Goal: Task Accomplishment & Management: Manage account settings

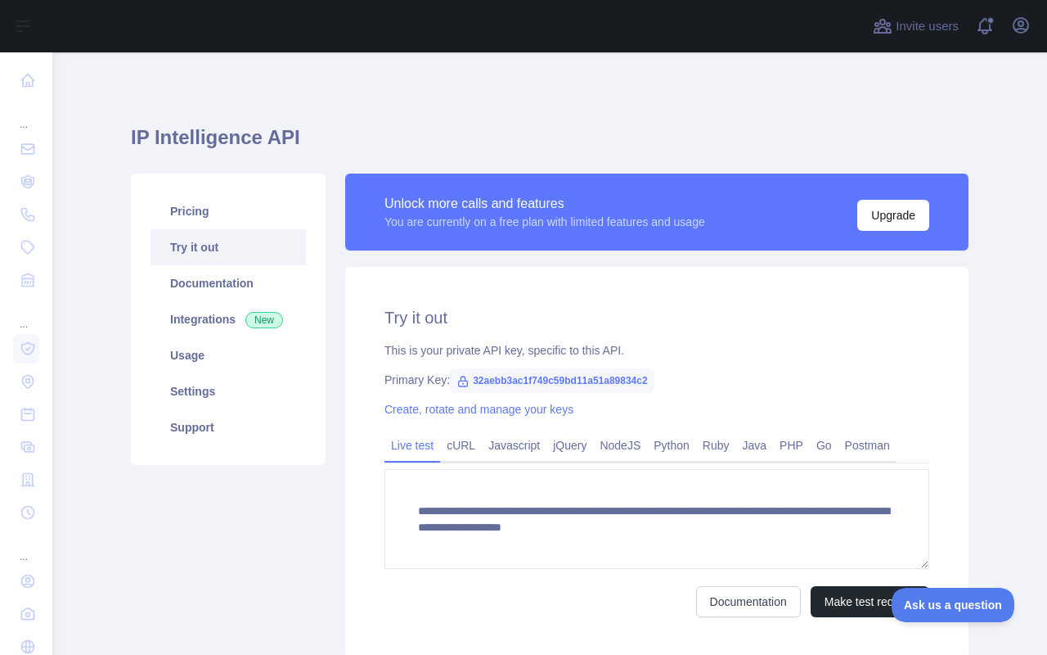
scroll to position [104, 0]
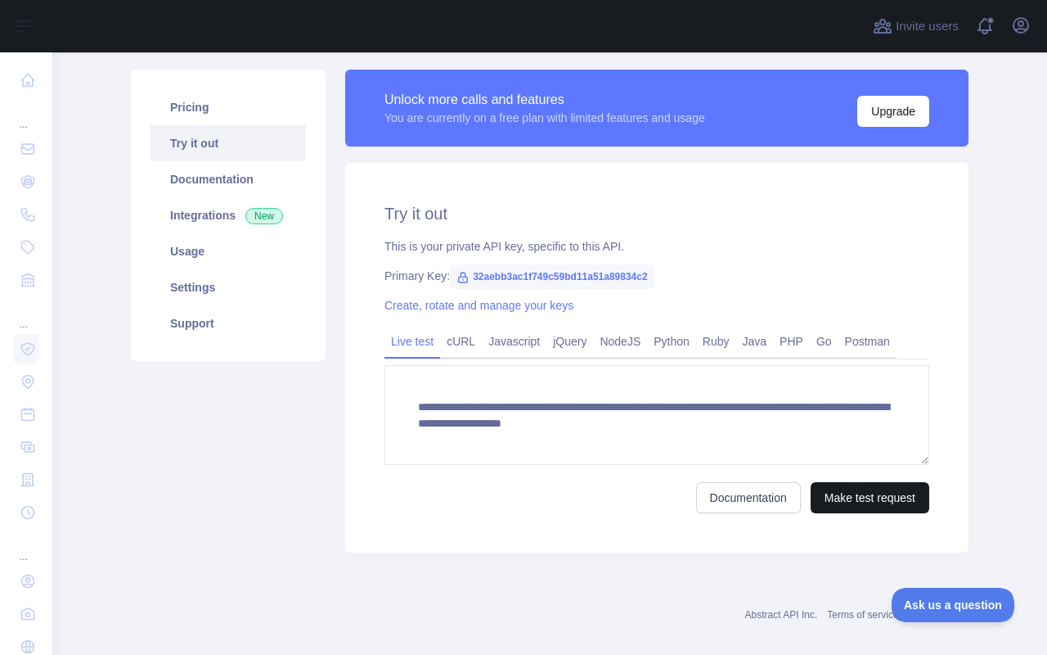
click at [912, 498] on button "Make test request" at bounding box center [870, 497] width 119 height 31
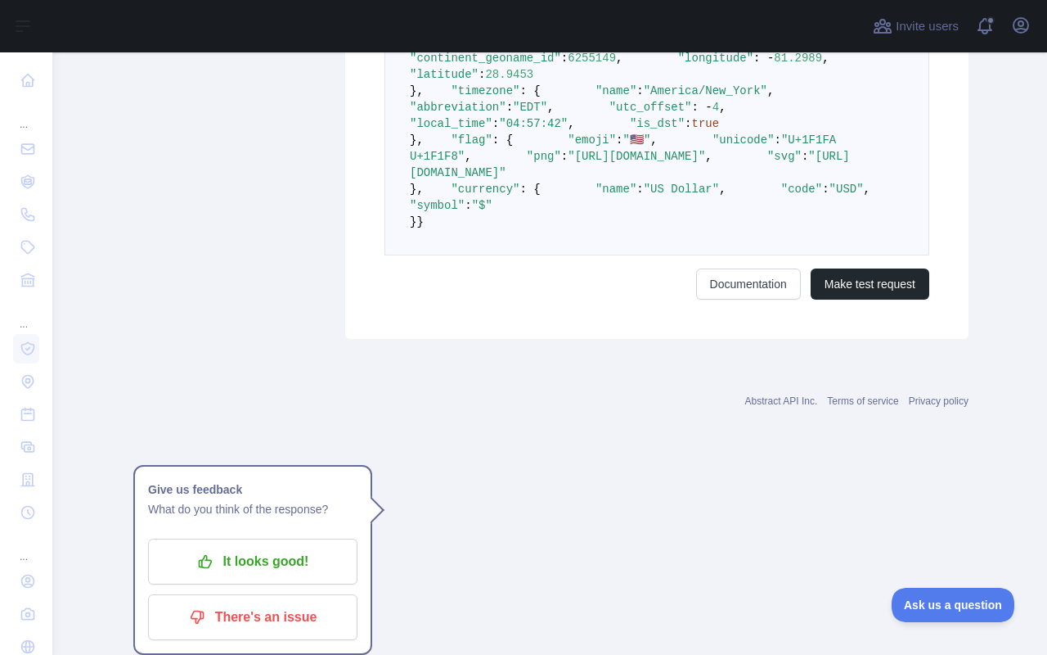
scroll to position [1209, 0]
click at [734, 301] on link "Documentation" at bounding box center [748, 285] width 105 height 31
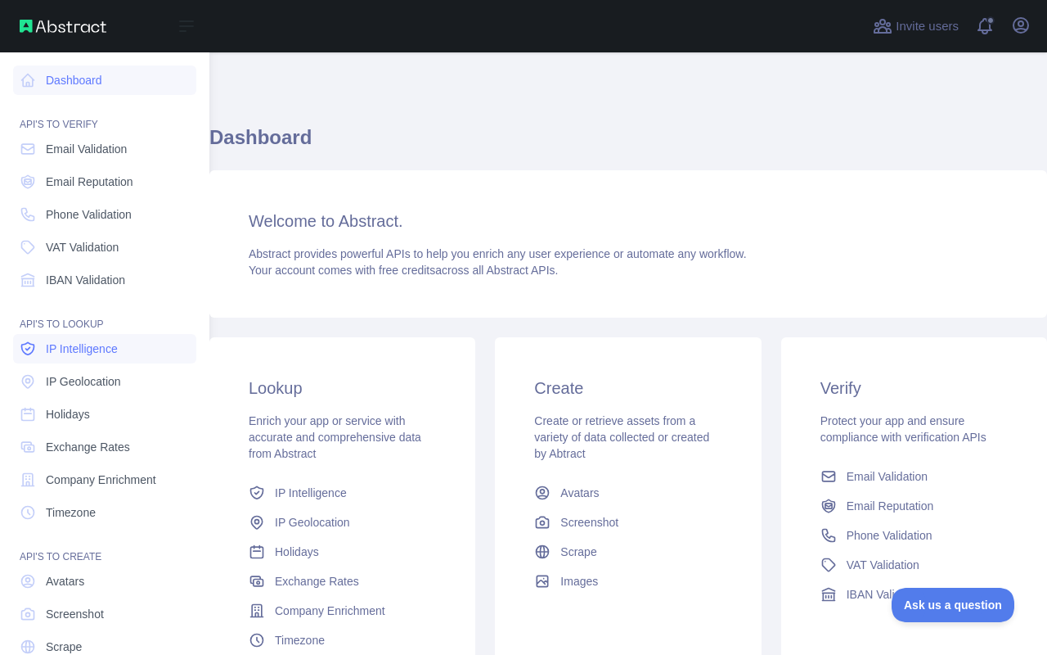
click at [108, 345] on span "IP Intelligence" at bounding box center [82, 348] width 72 height 16
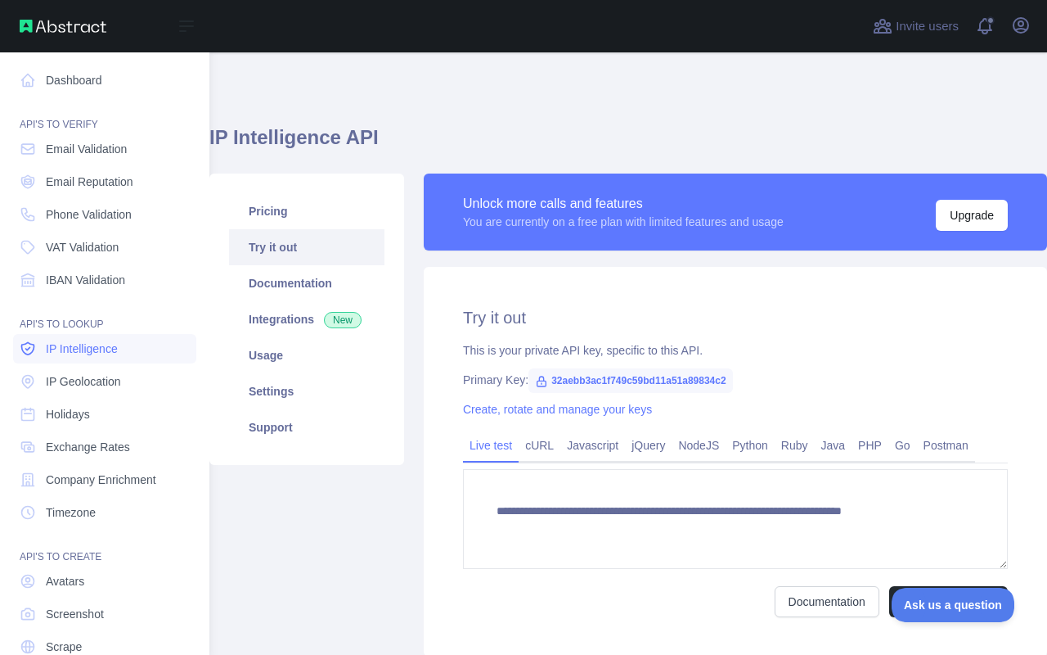
type textarea "**********"
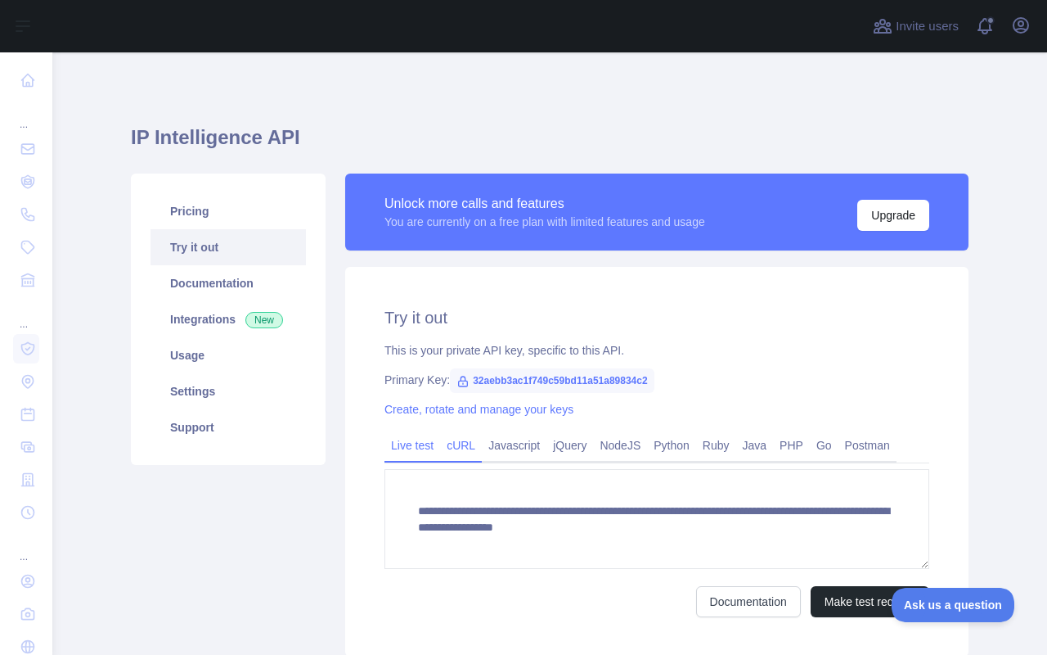
click at [462, 440] on link "cURL" at bounding box center [461, 445] width 42 height 26
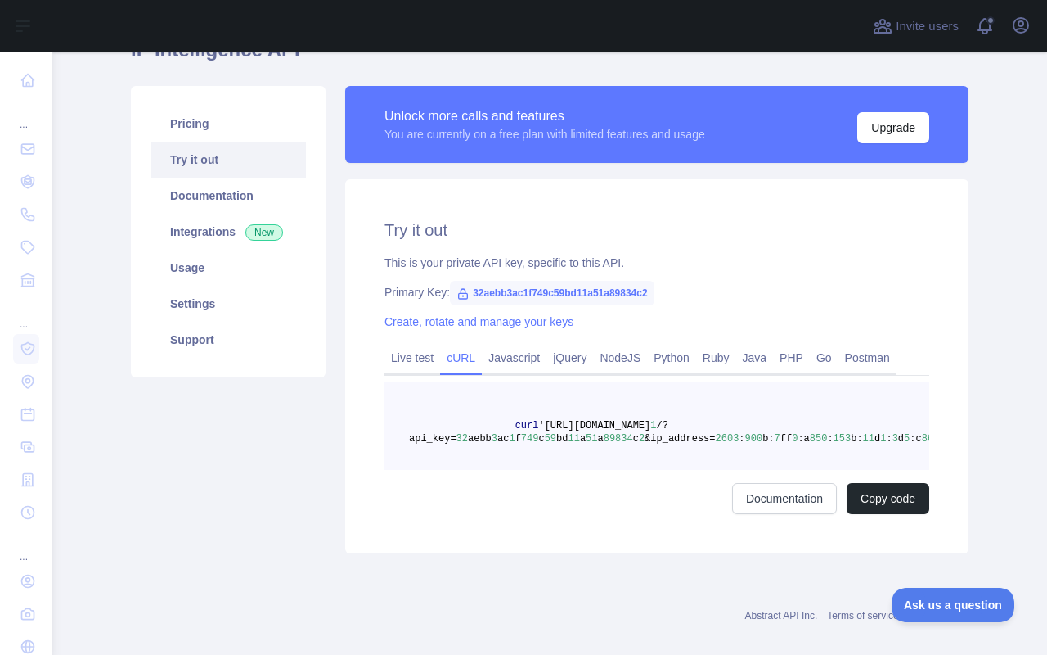
scroll to position [83, 0]
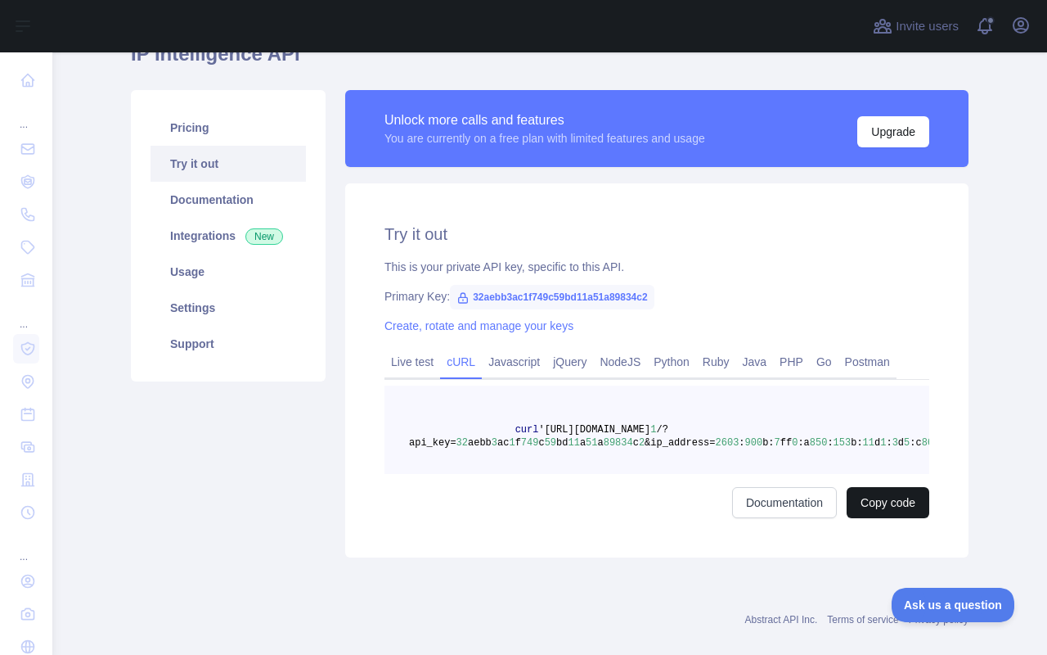
click at [899, 495] on button "Copy code" at bounding box center [888, 502] width 83 height 31
click at [839, 369] on link "Go" at bounding box center [824, 362] width 29 height 26
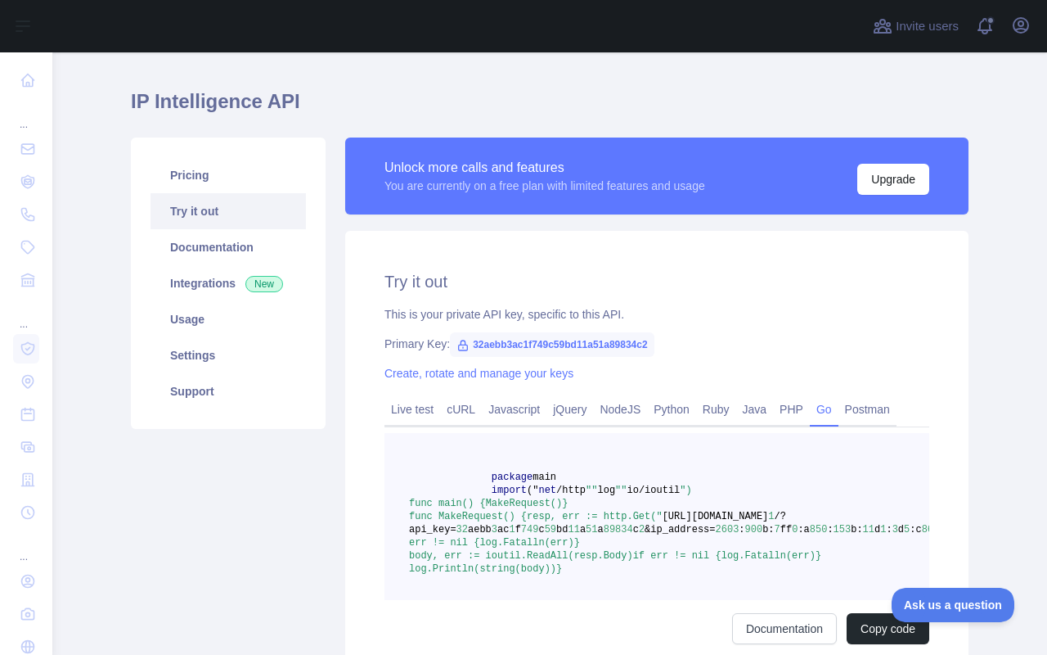
scroll to position [0, 1]
click at [889, 173] on button "Upgrade" at bounding box center [894, 179] width 72 height 31
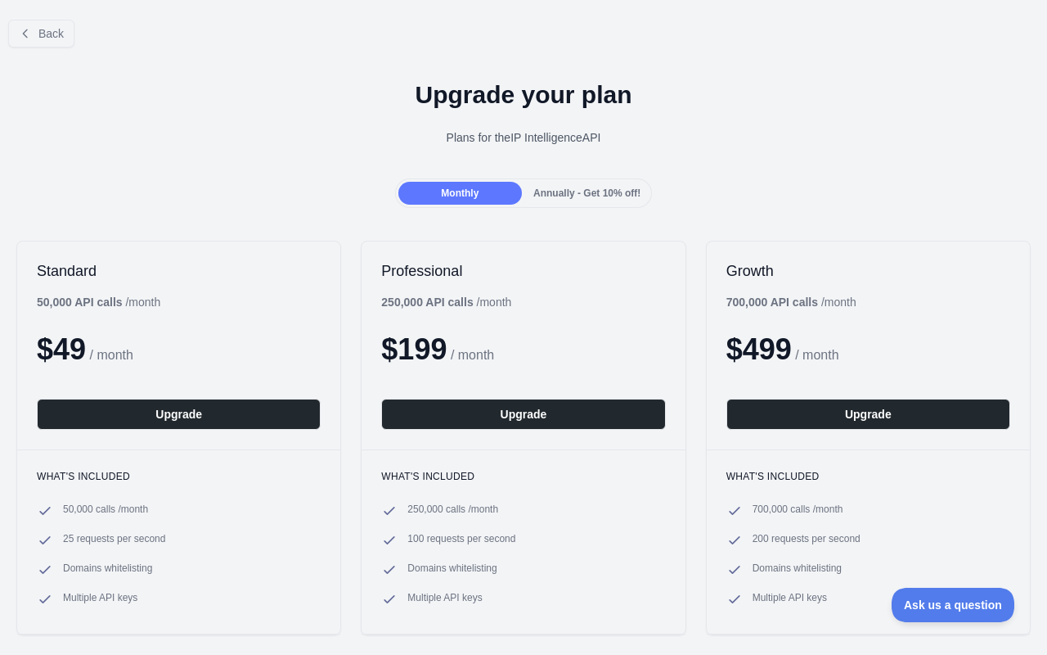
click at [603, 190] on span "Annually - Get 10% off!" at bounding box center [587, 192] width 107 height 11
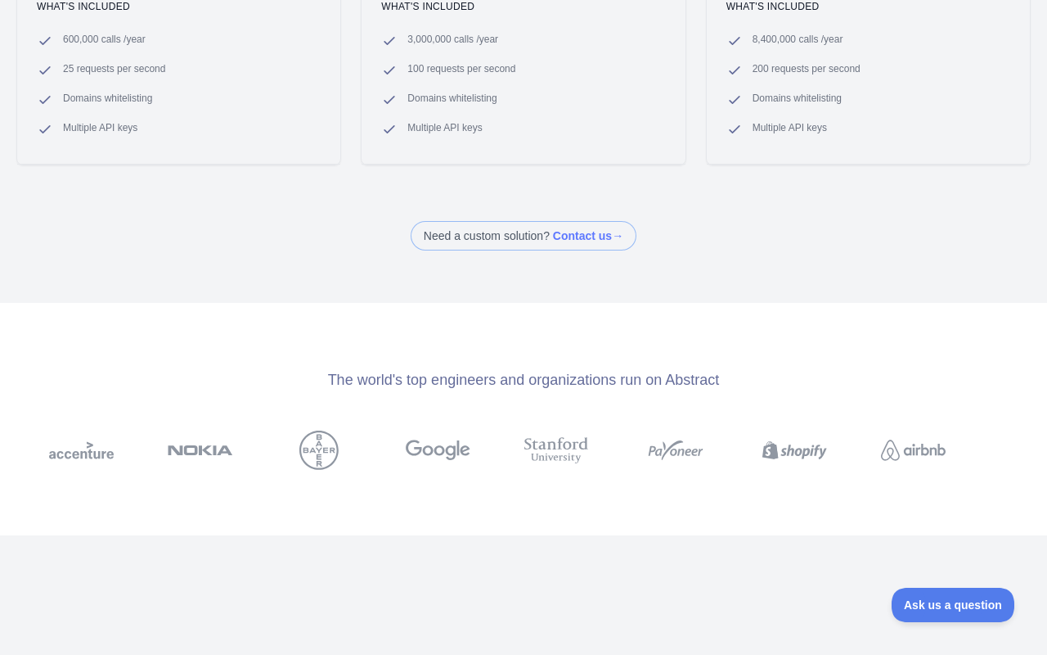
scroll to position [39, 0]
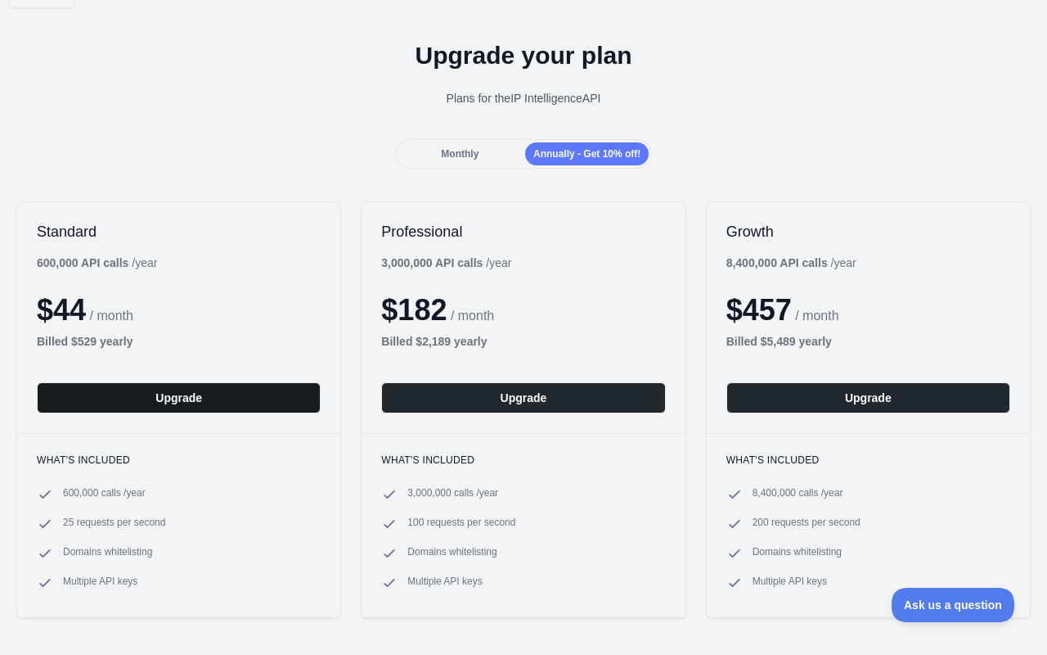
click at [164, 391] on button "Upgrade" at bounding box center [179, 397] width 284 height 31
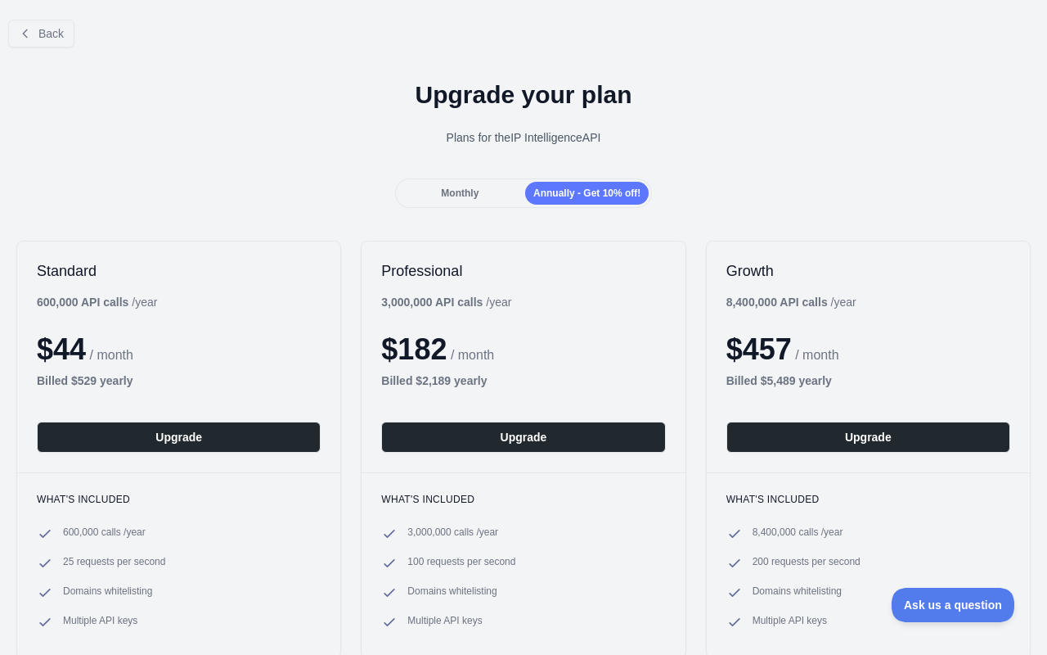
scroll to position [0, 0]
click at [54, 29] on span "Back" at bounding box center [50, 33] width 25 height 13
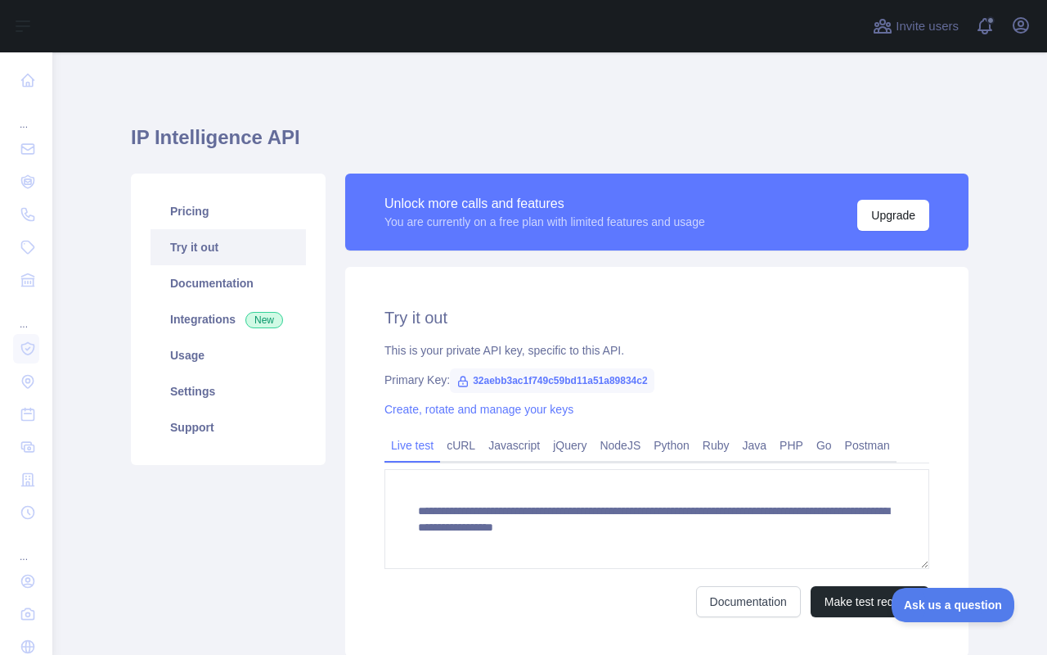
click at [466, 381] on icon at bounding box center [463, 381] width 9 height 10
click at [458, 408] on link "Create, rotate and manage your keys" at bounding box center [479, 409] width 189 height 13
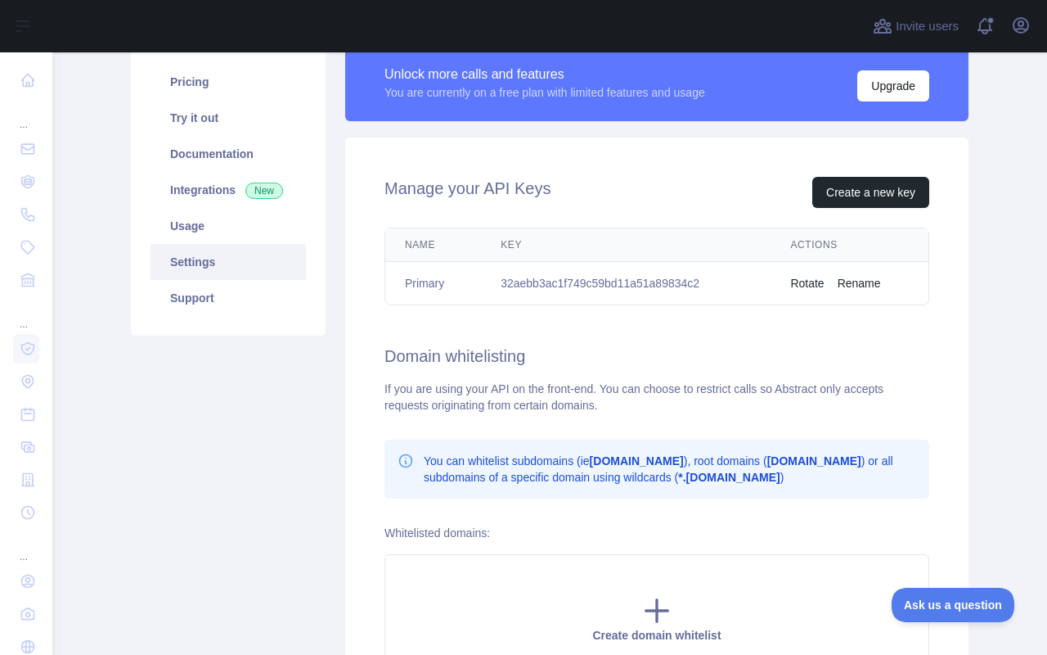
scroll to position [127, 0]
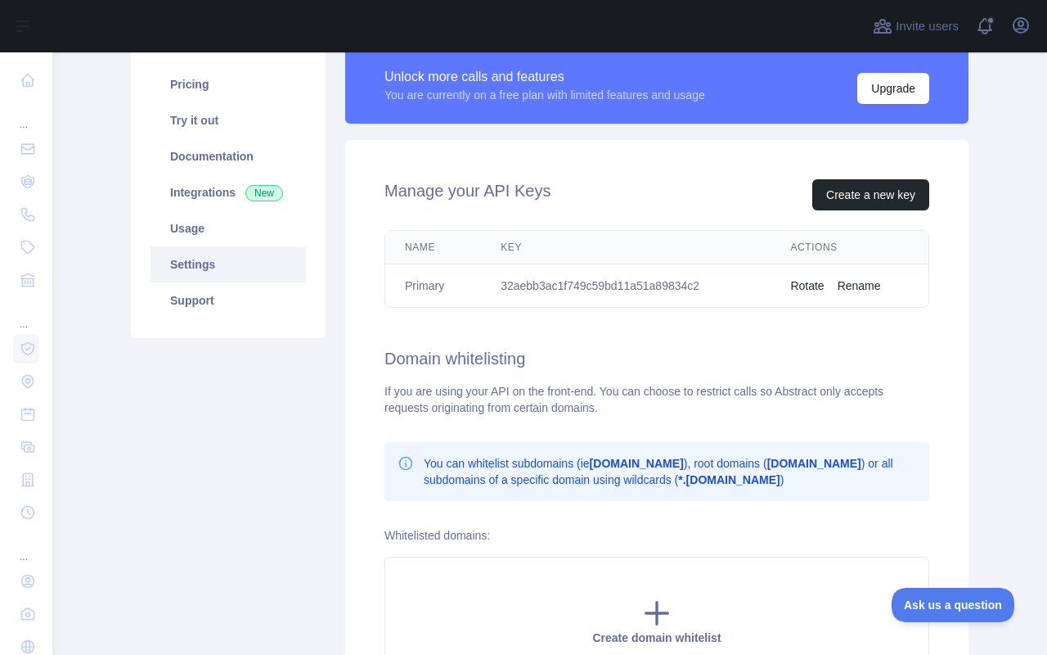
click at [816, 284] on button "Rotate" at bounding box center [807, 285] width 34 height 16
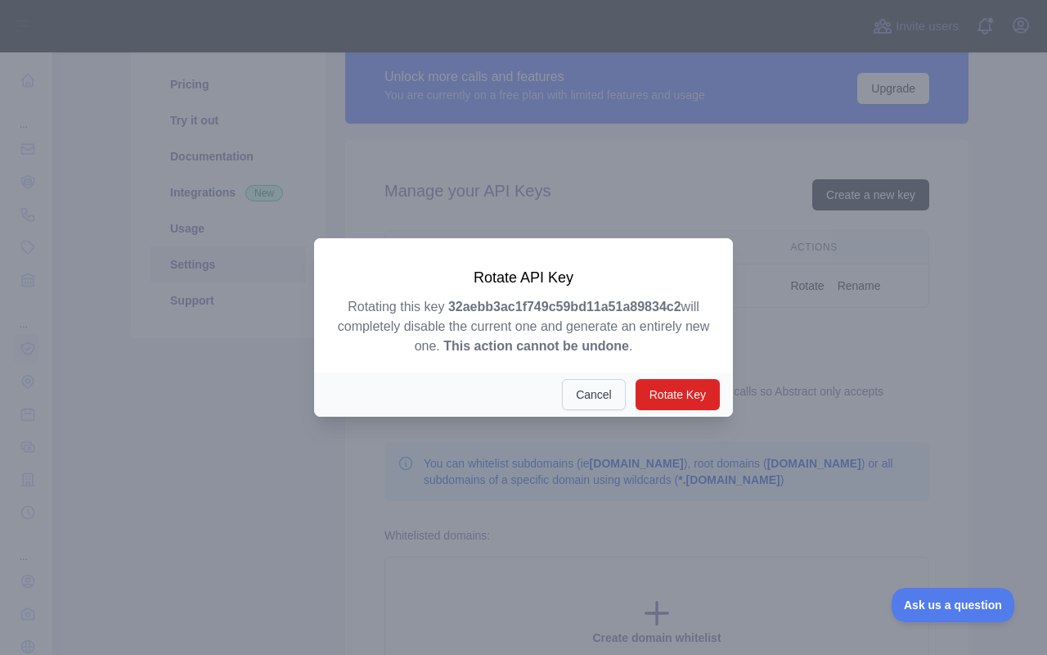
click at [600, 395] on button "Cancel" at bounding box center [594, 394] width 64 height 31
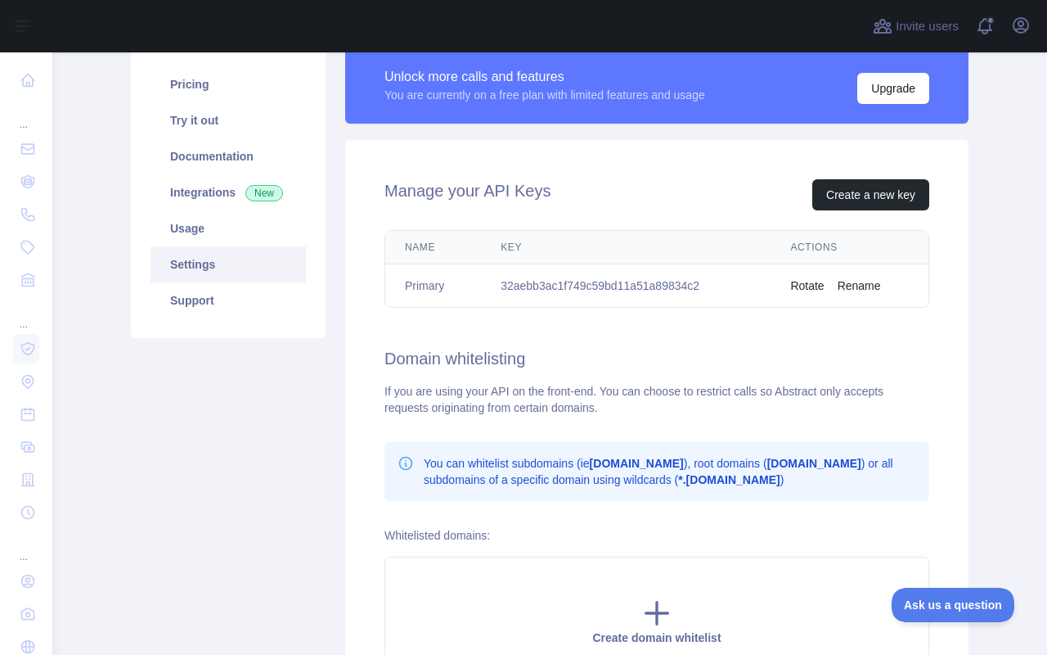
click at [619, 283] on td "32aebb3ac1f749c59bd11a51a89834c2" at bounding box center [626, 285] width 290 height 43
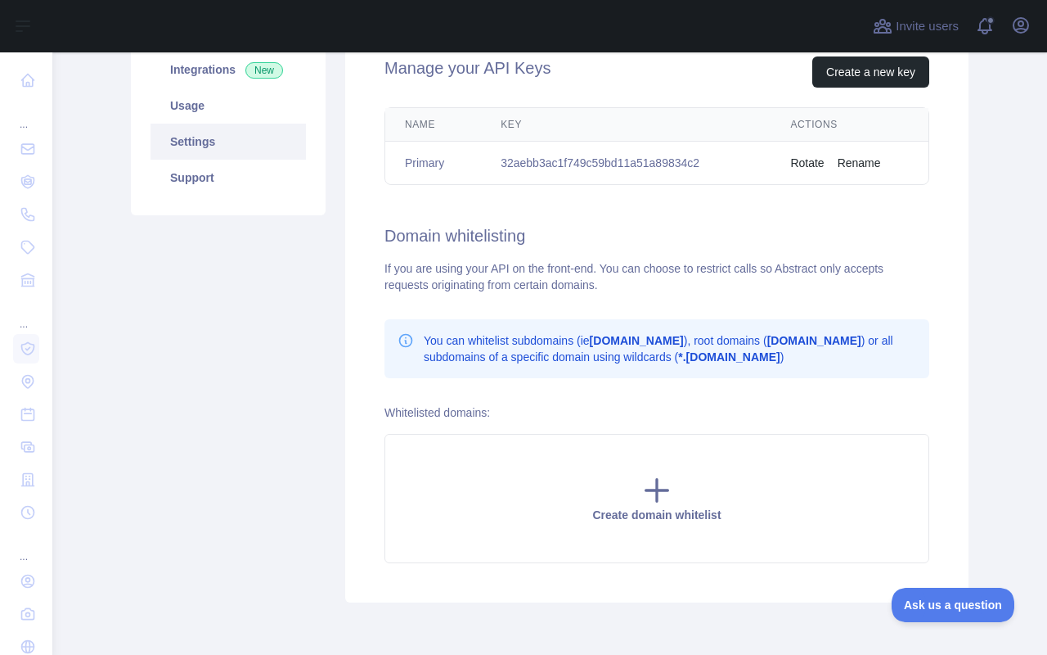
scroll to position [251, 0]
click at [727, 353] on b "*.domain.com" at bounding box center [728, 355] width 101 height 13
click at [727, 357] on b "*.domain.com" at bounding box center [728, 355] width 101 height 13
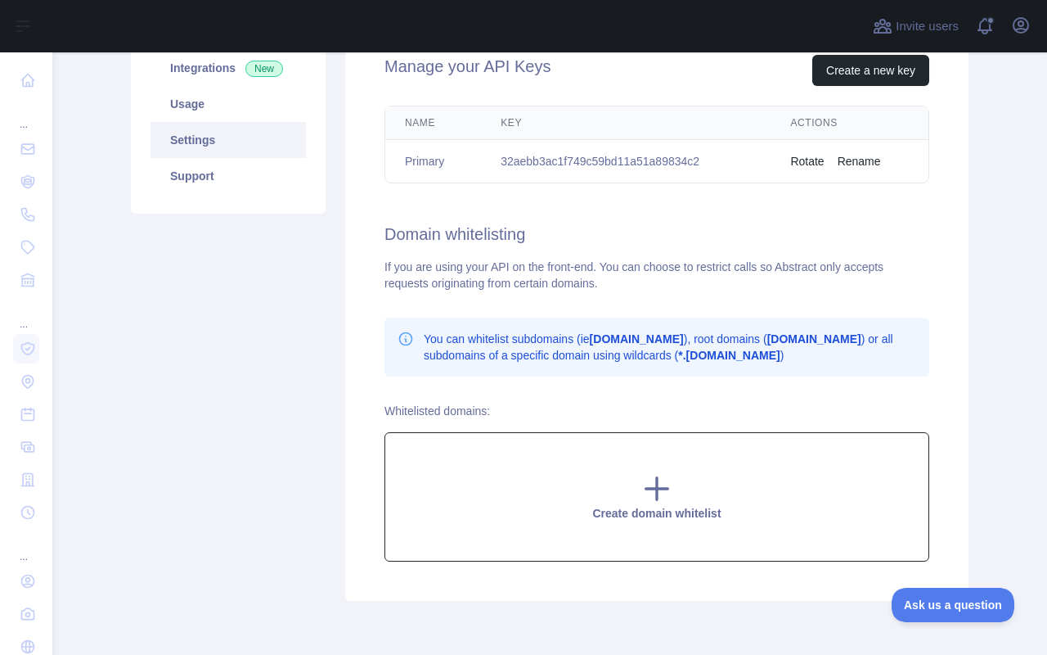
click at [662, 512] on span "Create domain whitelist" at bounding box center [656, 513] width 128 height 13
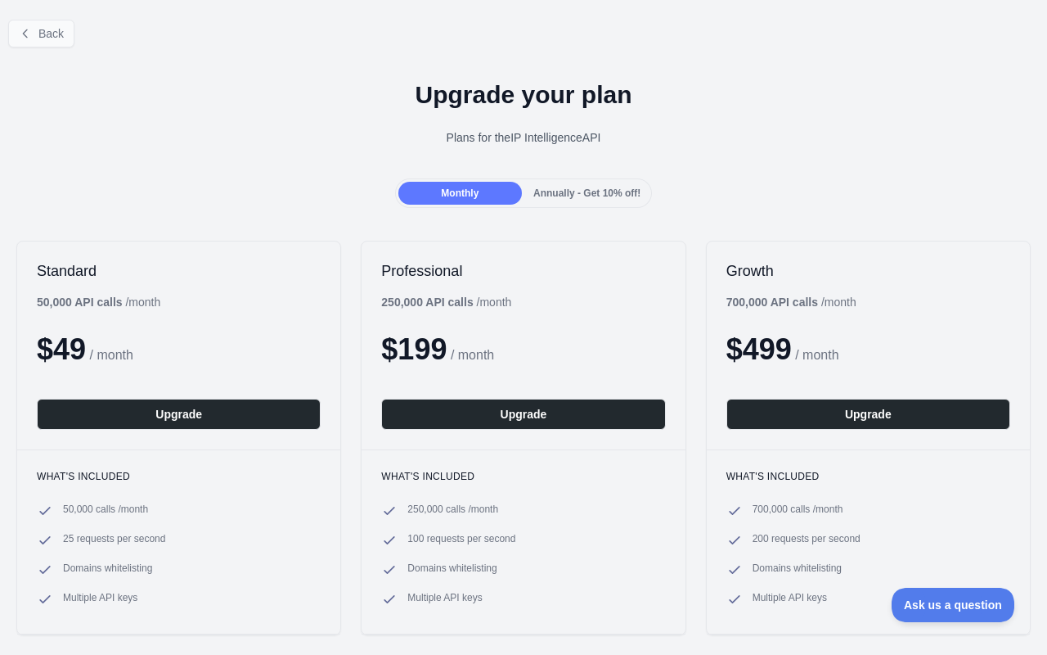
click at [27, 33] on icon at bounding box center [25, 33] width 13 height 13
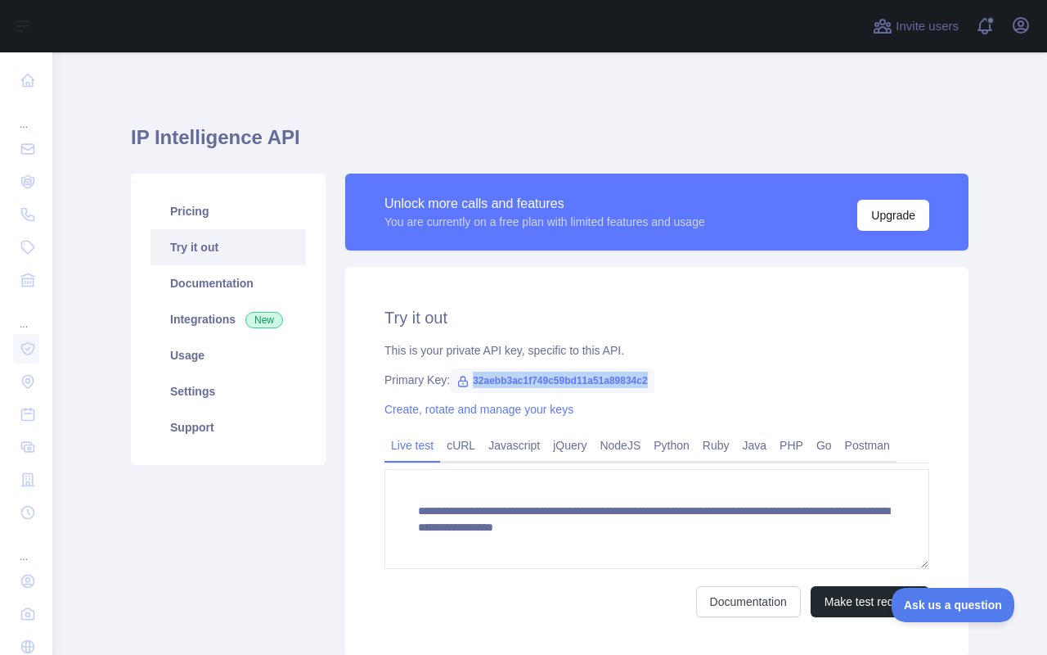
drag, startPoint x: 476, startPoint y: 376, endPoint x: 705, endPoint y: 373, distance: 228.3
click at [705, 374] on div "Primary Key: 32aebb3ac1f749c59bd11a51a89834c2" at bounding box center [657, 380] width 545 height 16
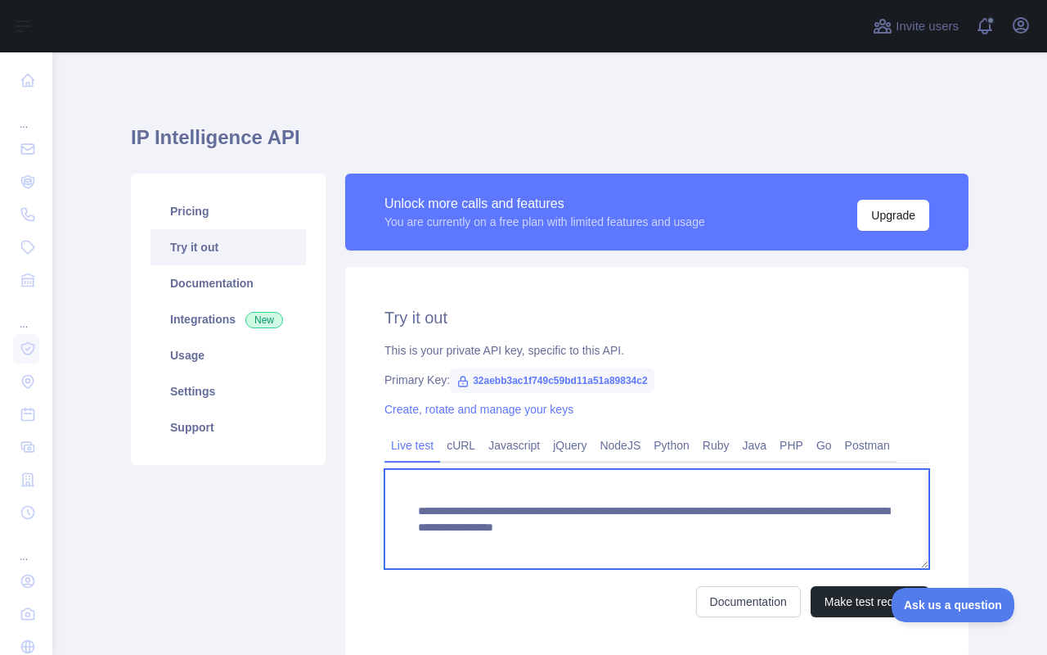
click at [490, 541] on textarea "**********" at bounding box center [657, 519] width 545 height 100
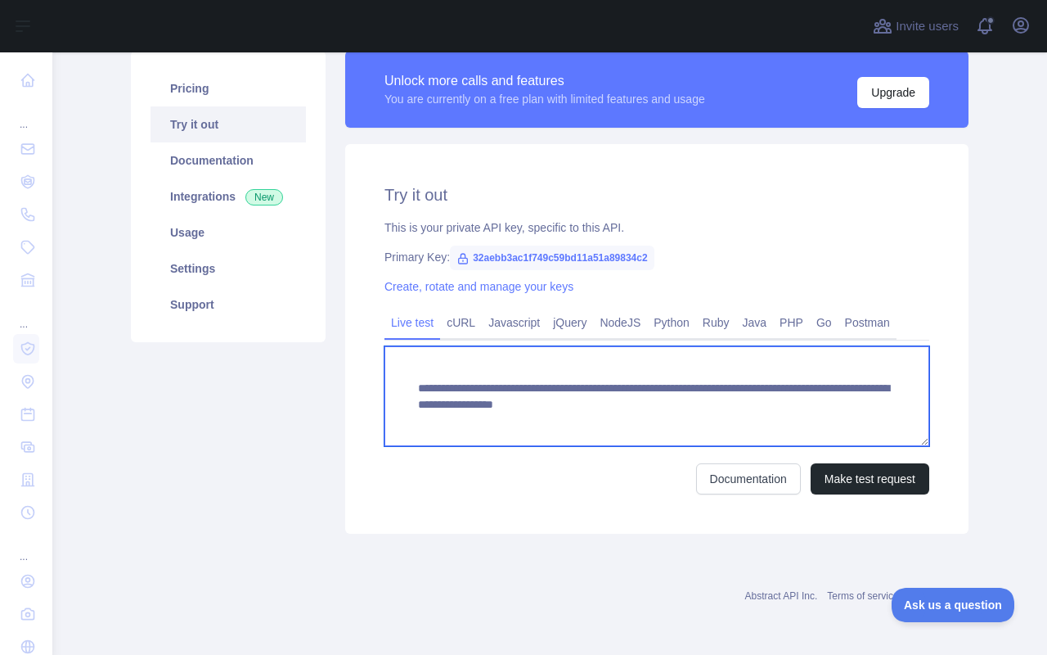
scroll to position [123, 0]
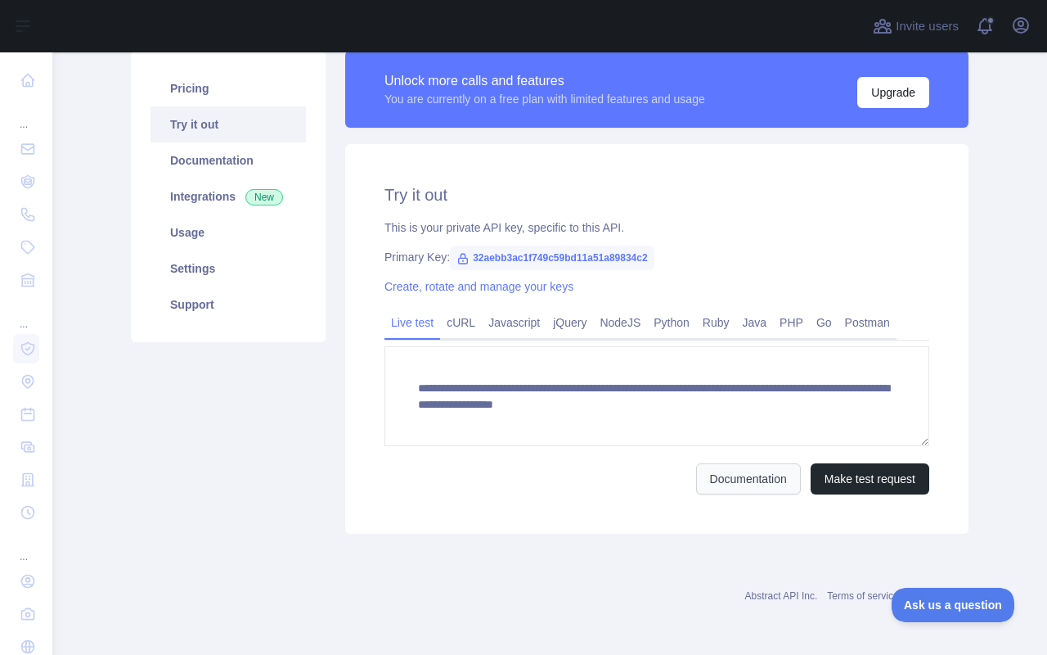
click at [727, 485] on link "Documentation" at bounding box center [748, 478] width 105 height 31
drag, startPoint x: 477, startPoint y: 255, endPoint x: 667, endPoint y: 245, distance: 190.1
click at [655, 245] on span "32aebb3ac1f749c59bd11a51a89834c2" at bounding box center [552, 257] width 205 height 25
copy div "32aebb3ac1f749c59bd11a51a89834c2"
